Goal: Information Seeking & Learning: Learn about a topic

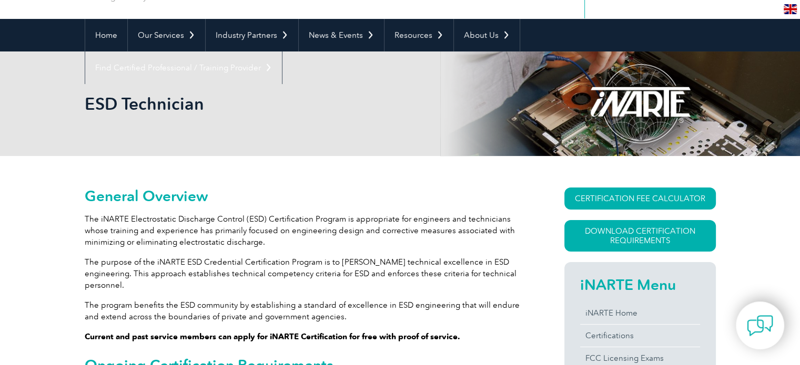
scroll to position [105, 0]
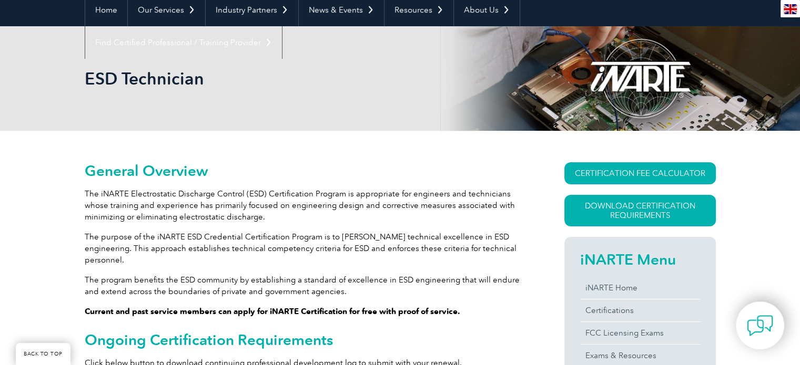
click at [163, 203] on p "The iNARTE Electrostatic Discharge Control (ESD) Certification Program is appro…" at bounding box center [306, 205] width 442 height 35
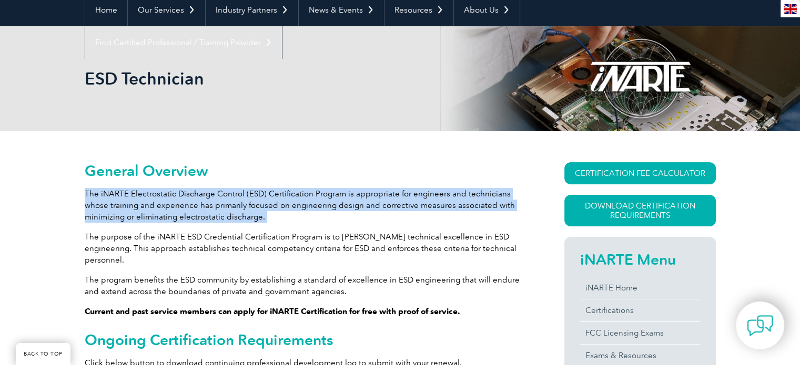
click at [163, 203] on p "The iNARTE Electrostatic Discharge Control (ESD) Certification Program is appro…" at bounding box center [306, 205] width 442 height 35
click at [239, 211] on p "The iNARTE Electrostatic Discharge Control (ESD) Certification Program is appro…" at bounding box center [306, 205] width 442 height 35
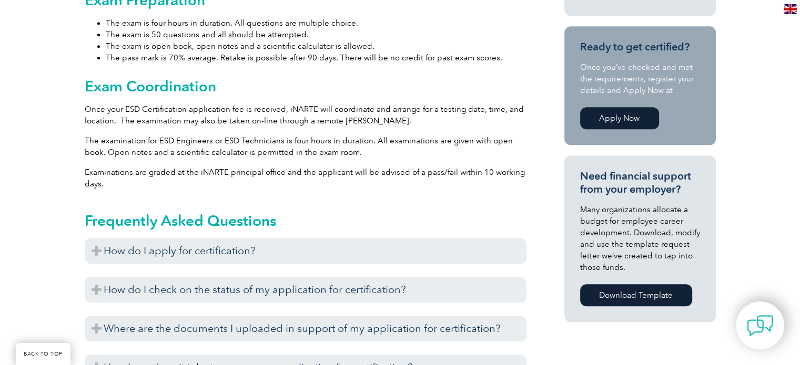
scroll to position [631, 0]
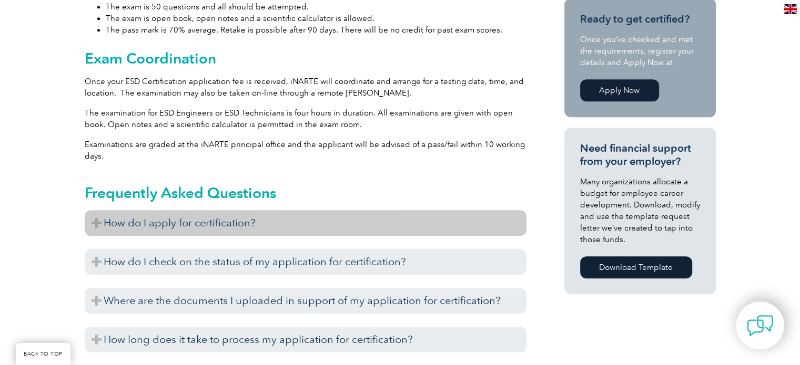
click at [251, 215] on h3 "How do I apply for certification?" at bounding box center [306, 223] width 442 height 26
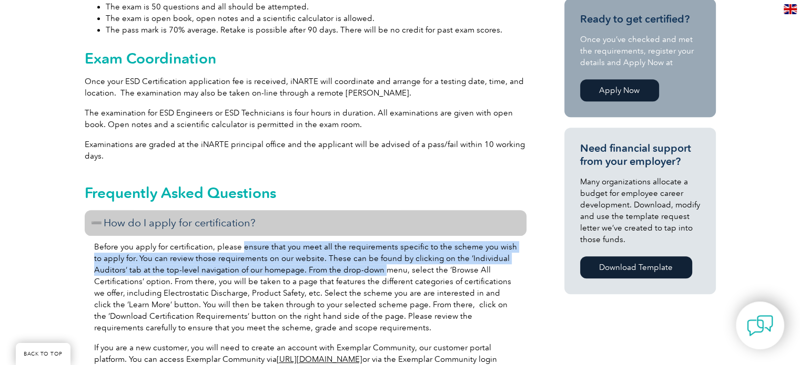
drag, startPoint x: 241, startPoint y: 241, endPoint x: 383, endPoint y: 257, distance: 142.8
click at [383, 257] on p "Before you apply for certification, please ensure that you meet all the require…" at bounding box center [305, 287] width 423 height 93
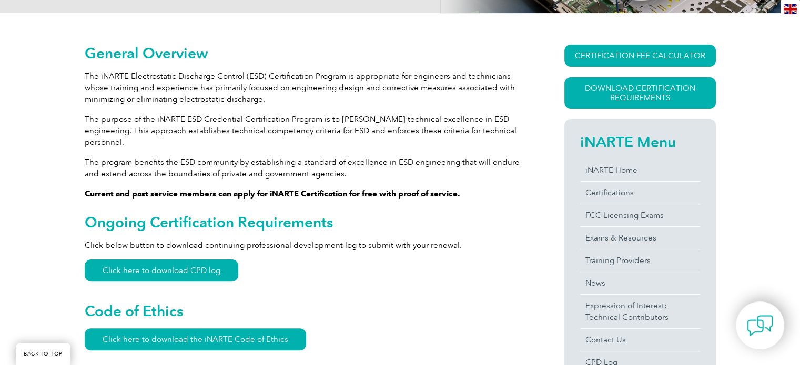
scroll to position [210, 0]
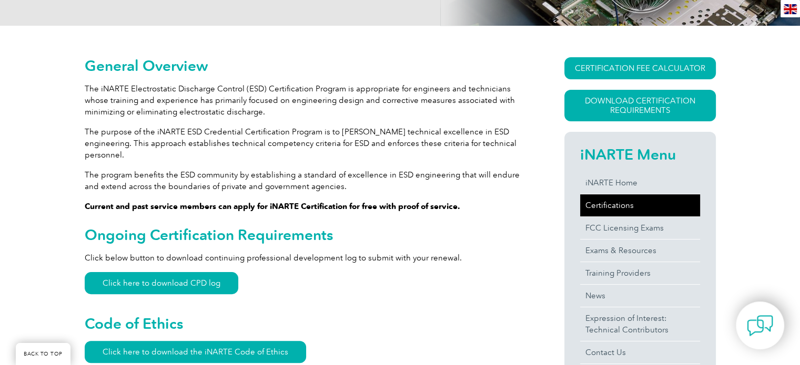
click at [607, 203] on link "Certifications" at bounding box center [640, 206] width 120 height 22
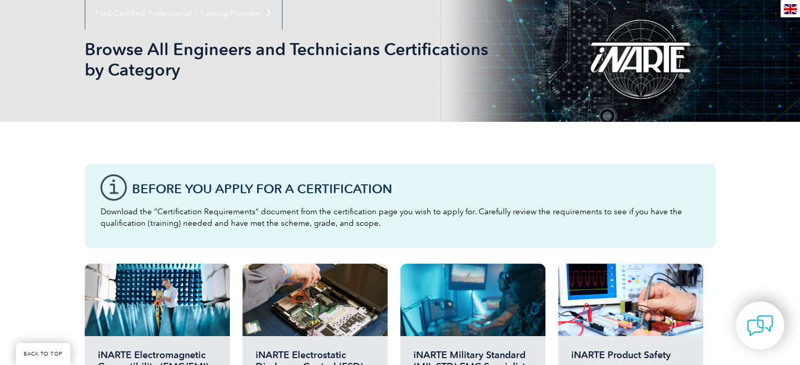
scroll to position [210, 0]
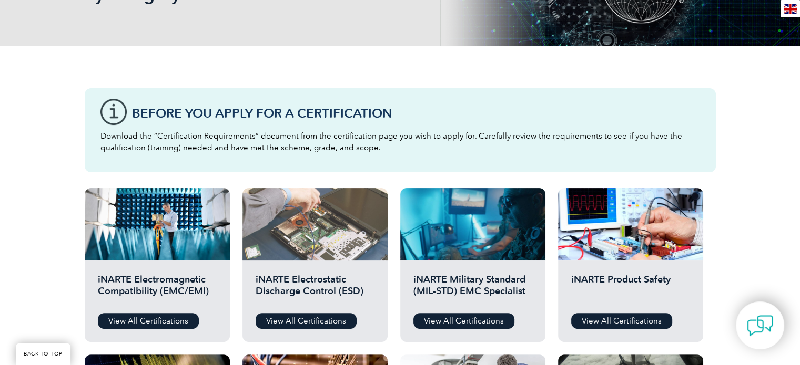
click at [346, 232] on div at bounding box center [314, 224] width 145 height 73
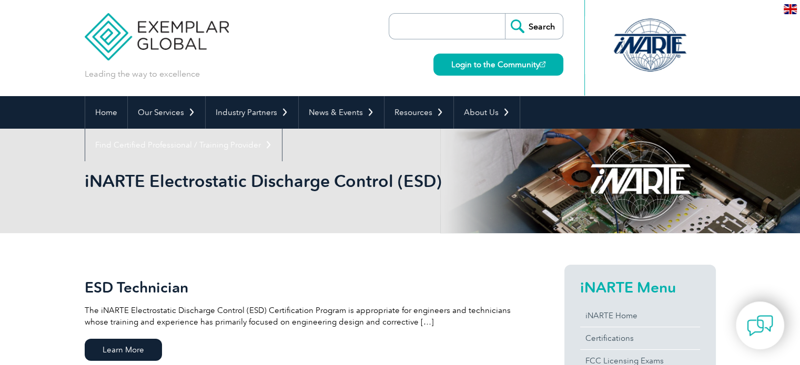
scroll to position [210, 0]
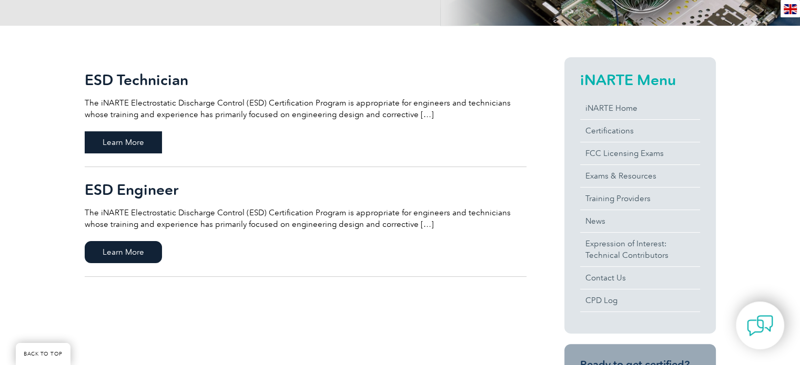
click at [113, 140] on span "Learn More" at bounding box center [123, 142] width 77 height 22
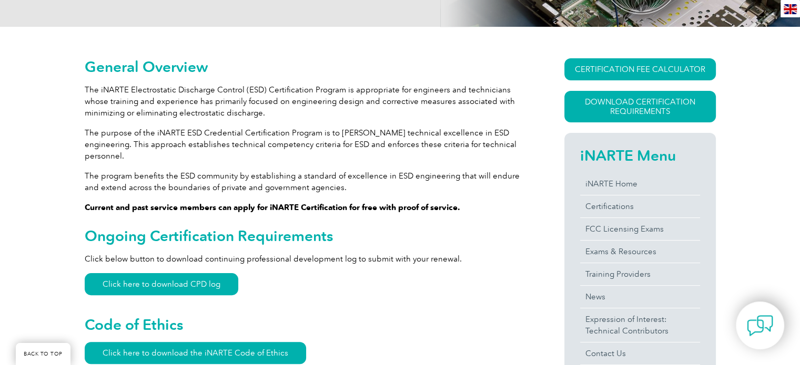
scroll to position [210, 0]
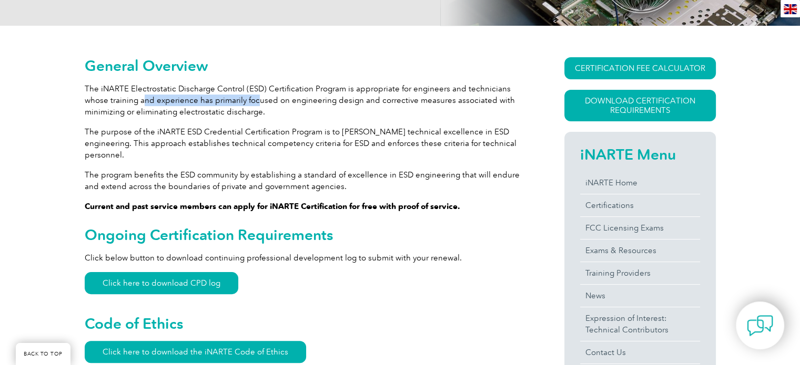
drag, startPoint x: 119, startPoint y: 99, endPoint x: 232, endPoint y: 104, distance: 113.2
click at [232, 104] on p "The iNARTE Electrostatic Discharge Control (ESD) Certification Program is appro…" at bounding box center [306, 100] width 442 height 35
click at [293, 109] on p "The iNARTE Electrostatic Discharge Control (ESD) Certification Program is appro…" at bounding box center [306, 100] width 442 height 35
click at [298, 104] on p "The iNARTE Electrostatic Discharge Control (ESD) Certification Program is appro…" at bounding box center [306, 100] width 442 height 35
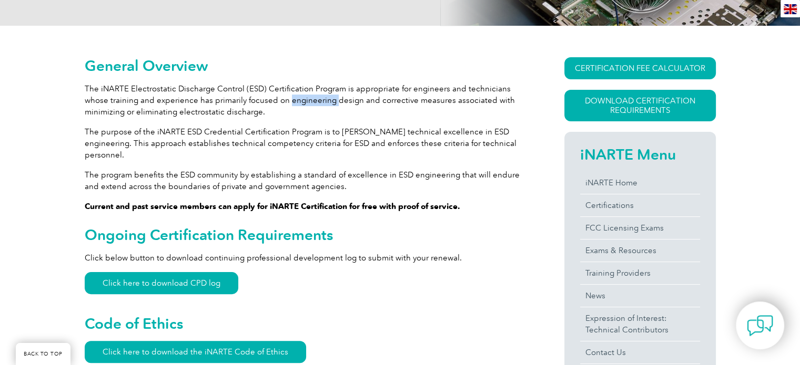
click at [298, 104] on p "The iNARTE Electrostatic Discharge Control (ESD) Certification Program is appro…" at bounding box center [306, 100] width 442 height 35
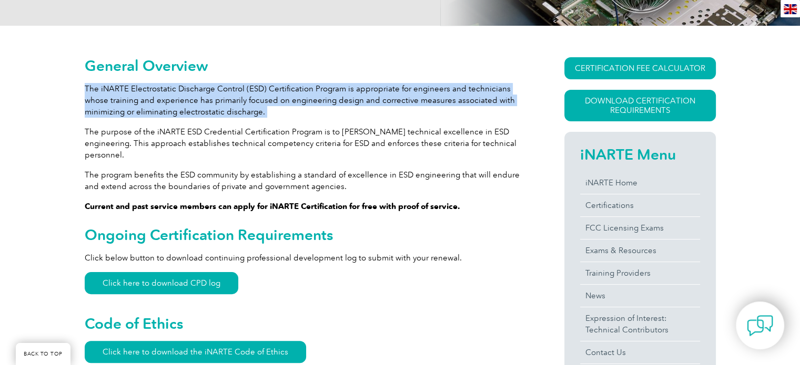
click at [298, 104] on p "The iNARTE Electrostatic Discharge Control (ESD) Certification Program is appro…" at bounding box center [306, 100] width 442 height 35
click at [301, 107] on p "The iNARTE Electrostatic Discharge Control (ESD) Certification Program is appro…" at bounding box center [306, 100] width 442 height 35
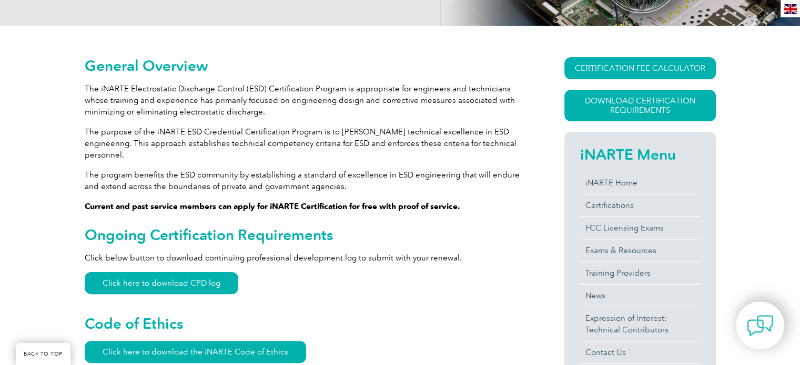
click at [199, 107] on p "The iNARTE Electrostatic Discharge Control (ESD) Certification Program is appro…" at bounding box center [306, 100] width 442 height 35
click at [199, 106] on p "The iNARTE Electrostatic Discharge Control (ESD) Certification Program is appro…" at bounding box center [306, 100] width 442 height 35
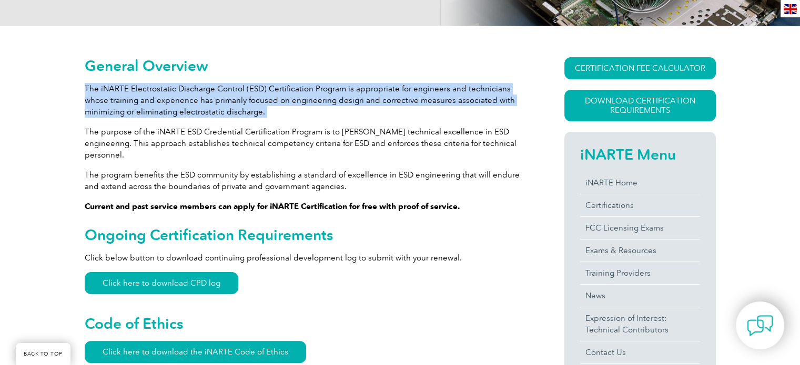
click at [199, 106] on p "The iNARTE Electrostatic Discharge Control (ESD) Certification Program is appro…" at bounding box center [306, 100] width 442 height 35
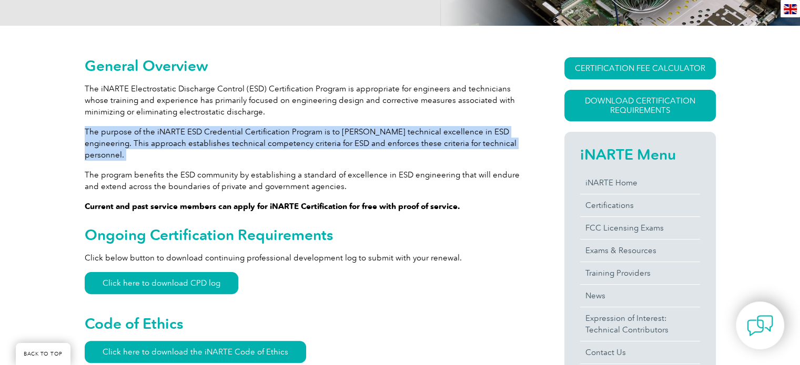
click at [347, 135] on p "The purpose of the iNARTE ESD Credential Certification Program is to foster tec…" at bounding box center [306, 143] width 442 height 35
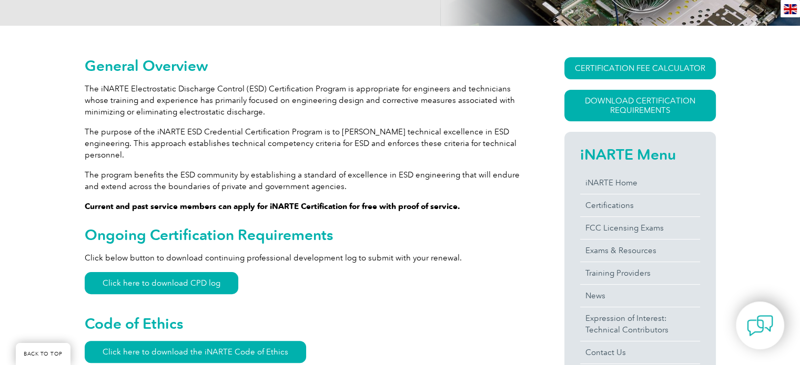
click at [151, 143] on p "The purpose of the iNARTE ESD Credential Certification Program is to foster tec…" at bounding box center [306, 143] width 442 height 35
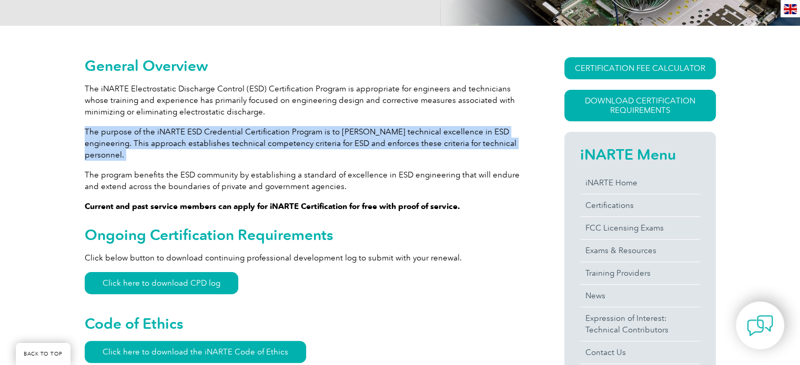
click at [151, 143] on p "The purpose of the iNARTE ESD Credential Certification Program is to foster tec…" at bounding box center [306, 143] width 442 height 35
click at [238, 146] on p "The purpose of the iNARTE ESD Credential Certification Program is to foster tec…" at bounding box center [306, 143] width 442 height 35
